Goal: Find specific page/section: Find specific page/section

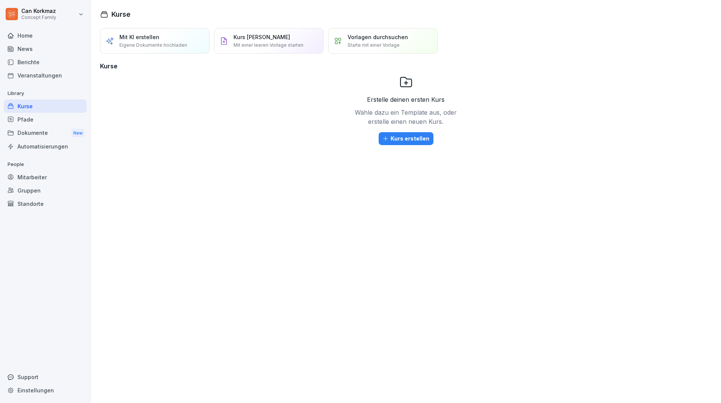
click at [59, 63] on div "Berichte" at bounding box center [45, 62] width 83 height 13
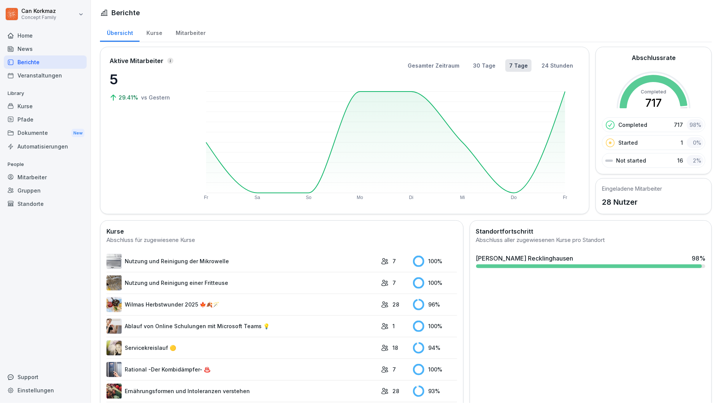
click at [178, 34] on div "Mitarbeiter" at bounding box center [190, 31] width 43 height 19
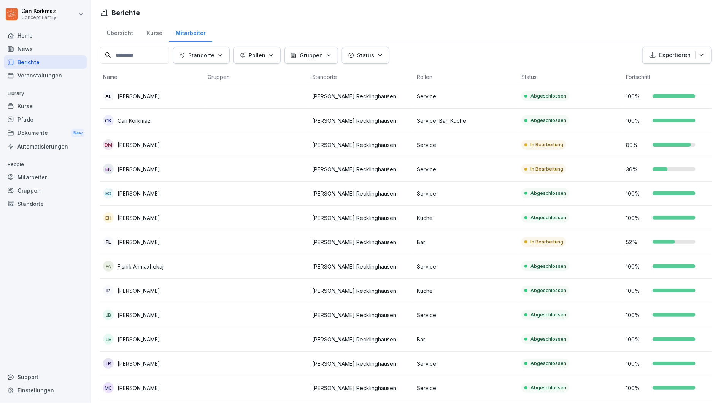
click at [159, 31] on div "Kurse" at bounding box center [154, 31] width 29 height 19
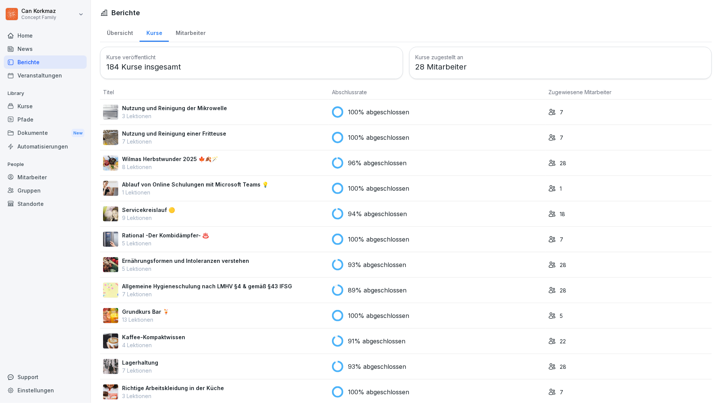
click at [212, 35] on div "Übersicht Kurse Mitarbeiter" at bounding box center [406, 32] width 612 height 20
click at [202, 35] on div "Mitarbeiter" at bounding box center [190, 31] width 43 height 19
